Goal: Communication & Community: Connect with others

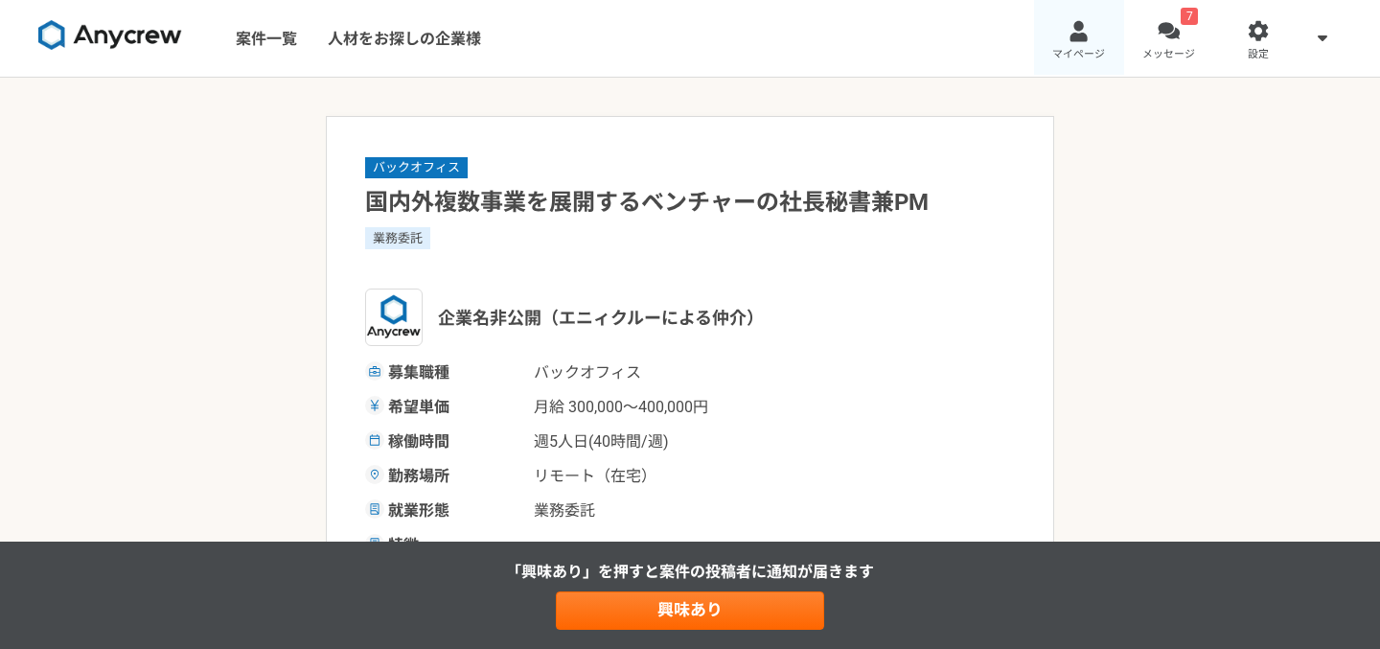
click at [1087, 44] on link "マイページ" at bounding box center [1079, 38] width 90 height 77
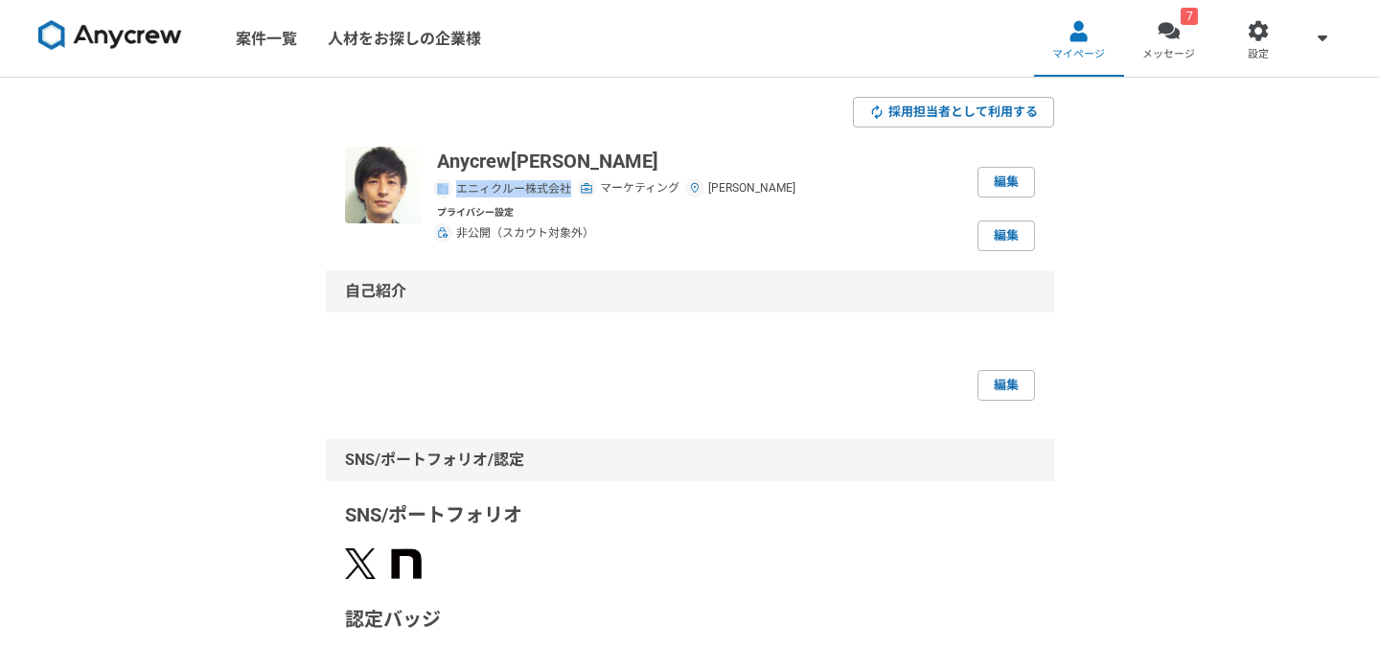
drag, startPoint x: 568, startPoint y: 189, endPoint x: 432, endPoint y: 191, distance: 136.1
click at [437, 191] on div "エニィクルー株式会社" at bounding box center [504, 188] width 134 height 17
click at [1176, 45] on link "7 メッセージ" at bounding box center [1169, 38] width 90 height 77
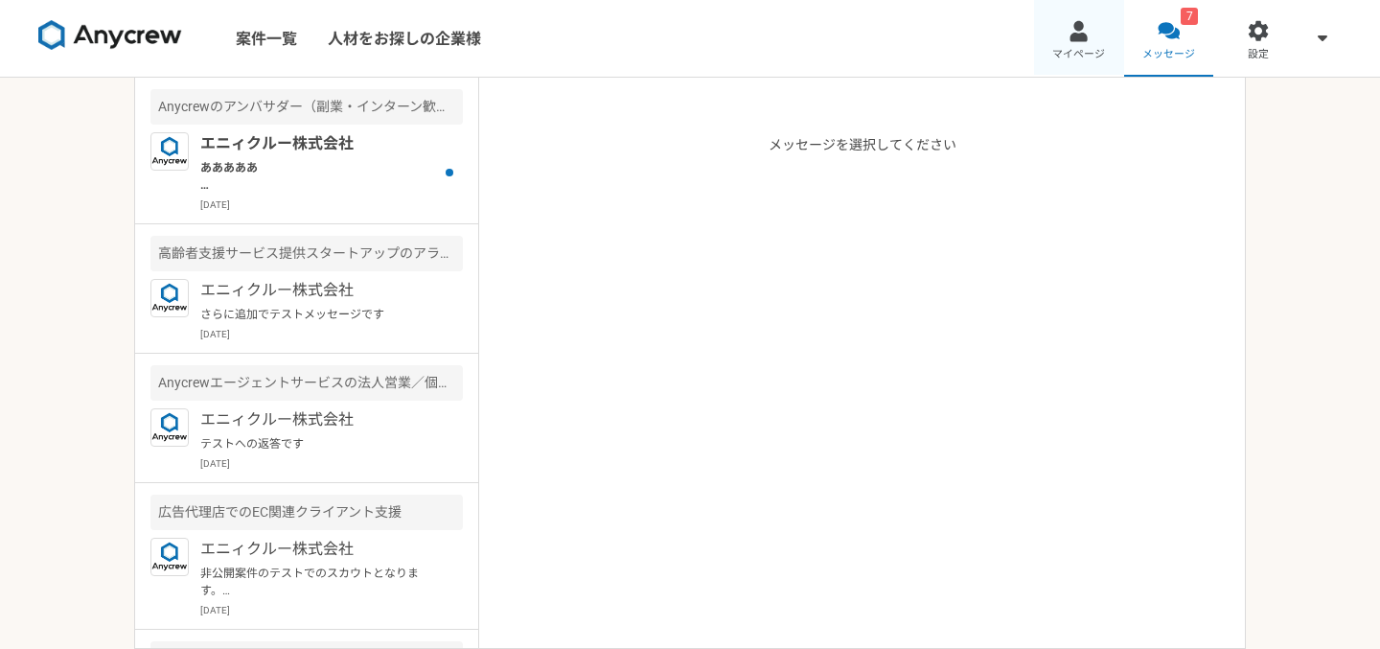
click at [1091, 43] on link "マイページ" at bounding box center [1079, 38] width 90 height 77
